Goal: Task Accomplishment & Management: Manage account settings

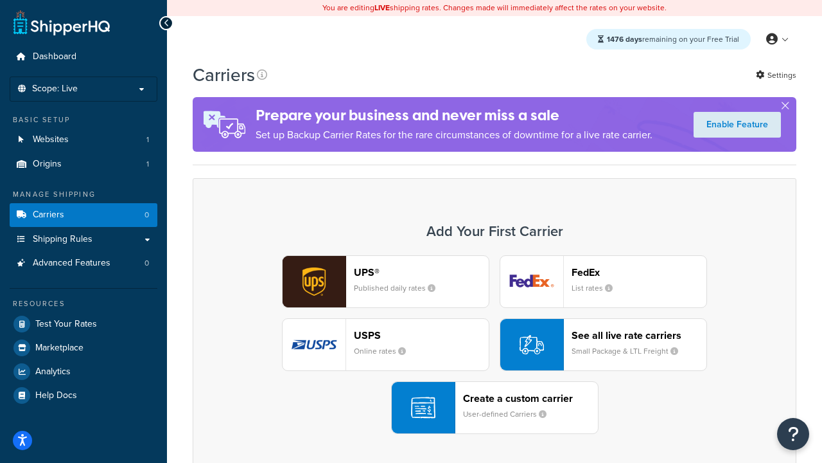
click at [495, 345] on div "UPS® Published daily rates FedEx List rates USPS Online rates See all live rate…" at bounding box center [494, 344] width 577 height 179
click at [639, 272] on header "FedEx" at bounding box center [639, 272] width 135 height 12
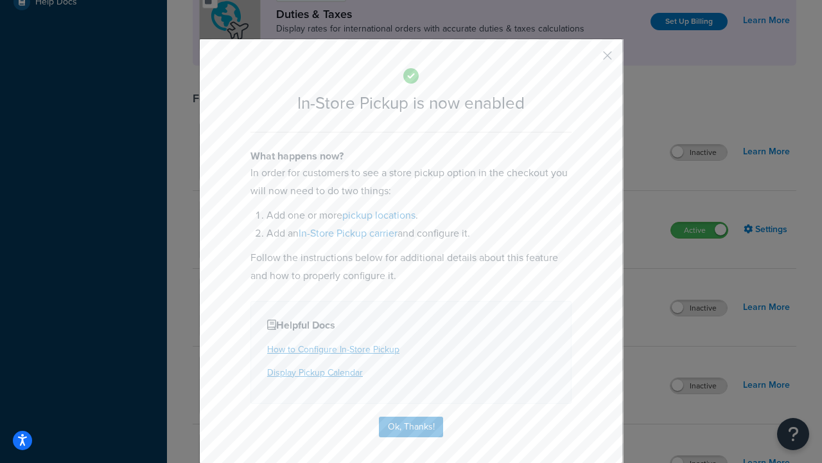
click at [589, 60] on button "button" at bounding box center [588, 59] width 3 height 3
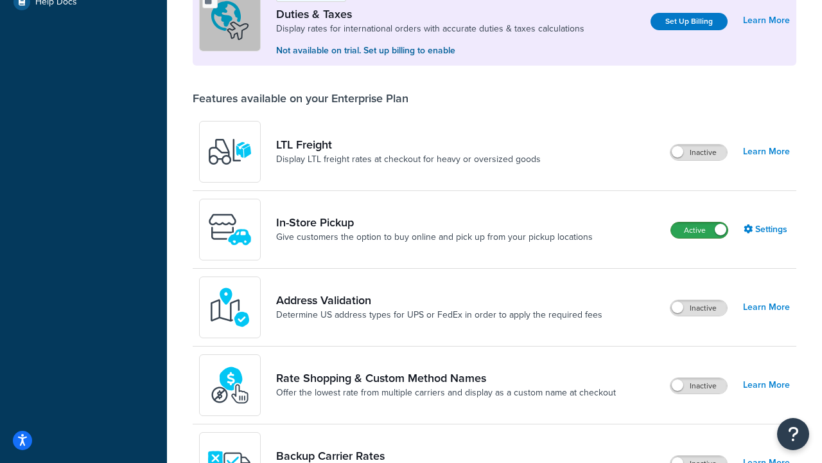
click at [700, 231] on label "Active" at bounding box center [699, 229] width 57 height 15
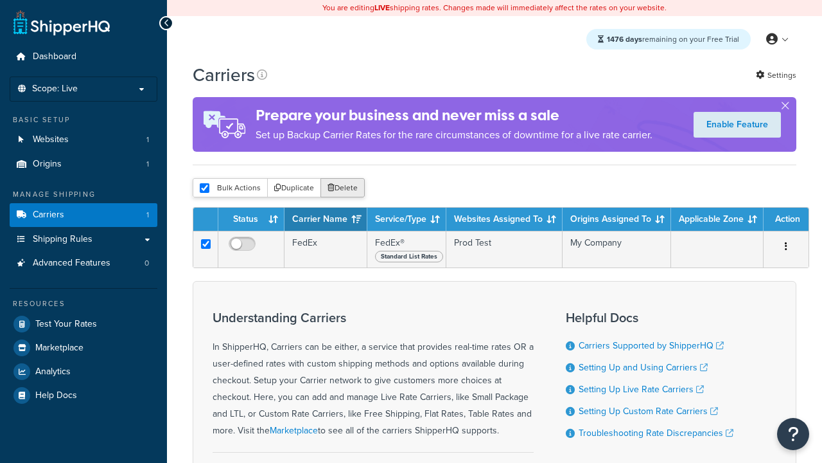
click at [342, 189] on button "Delete" at bounding box center [343, 187] width 44 height 19
